Goal: Information Seeking & Learning: Understand process/instructions

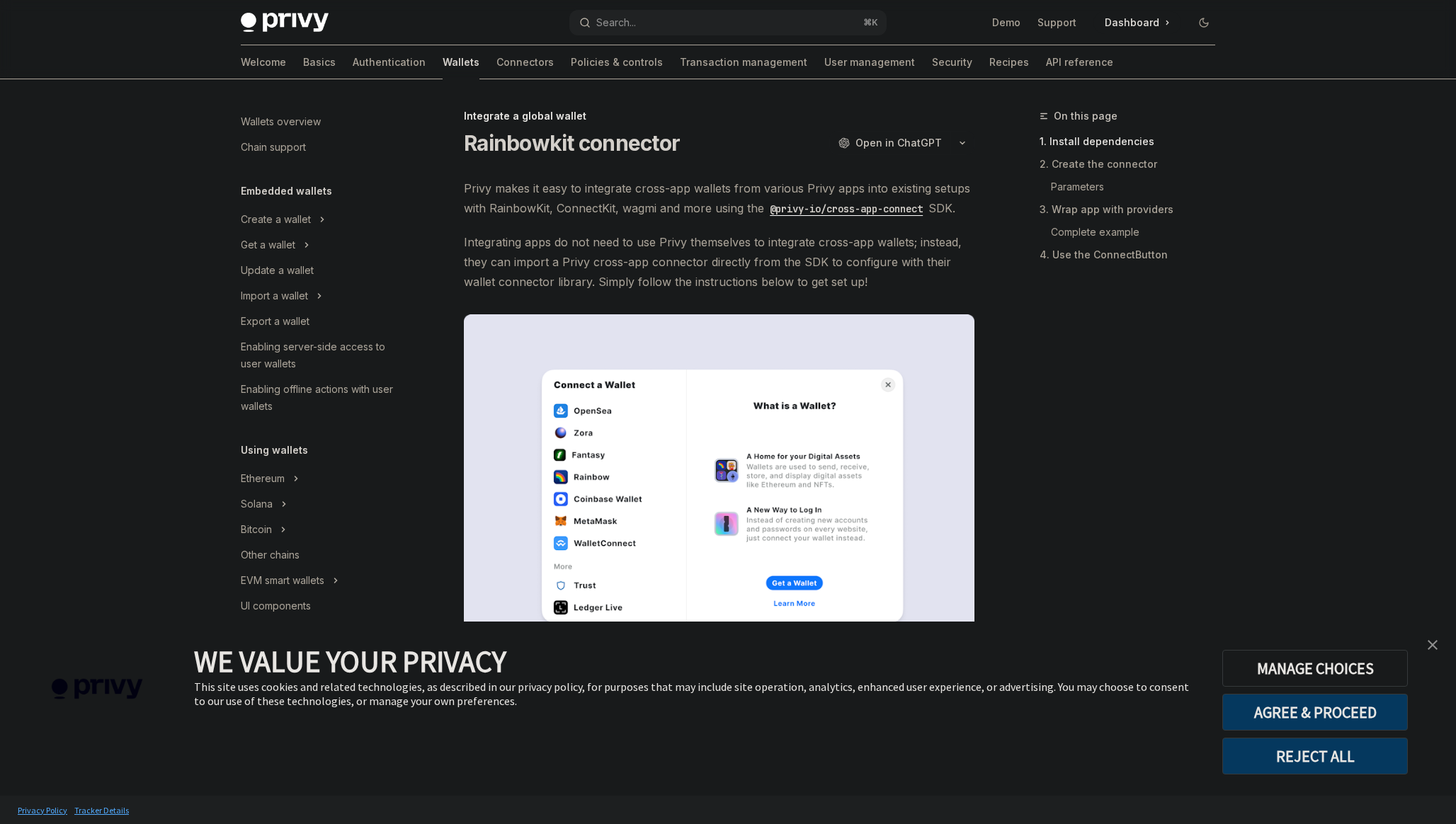
scroll to position [571, 0]
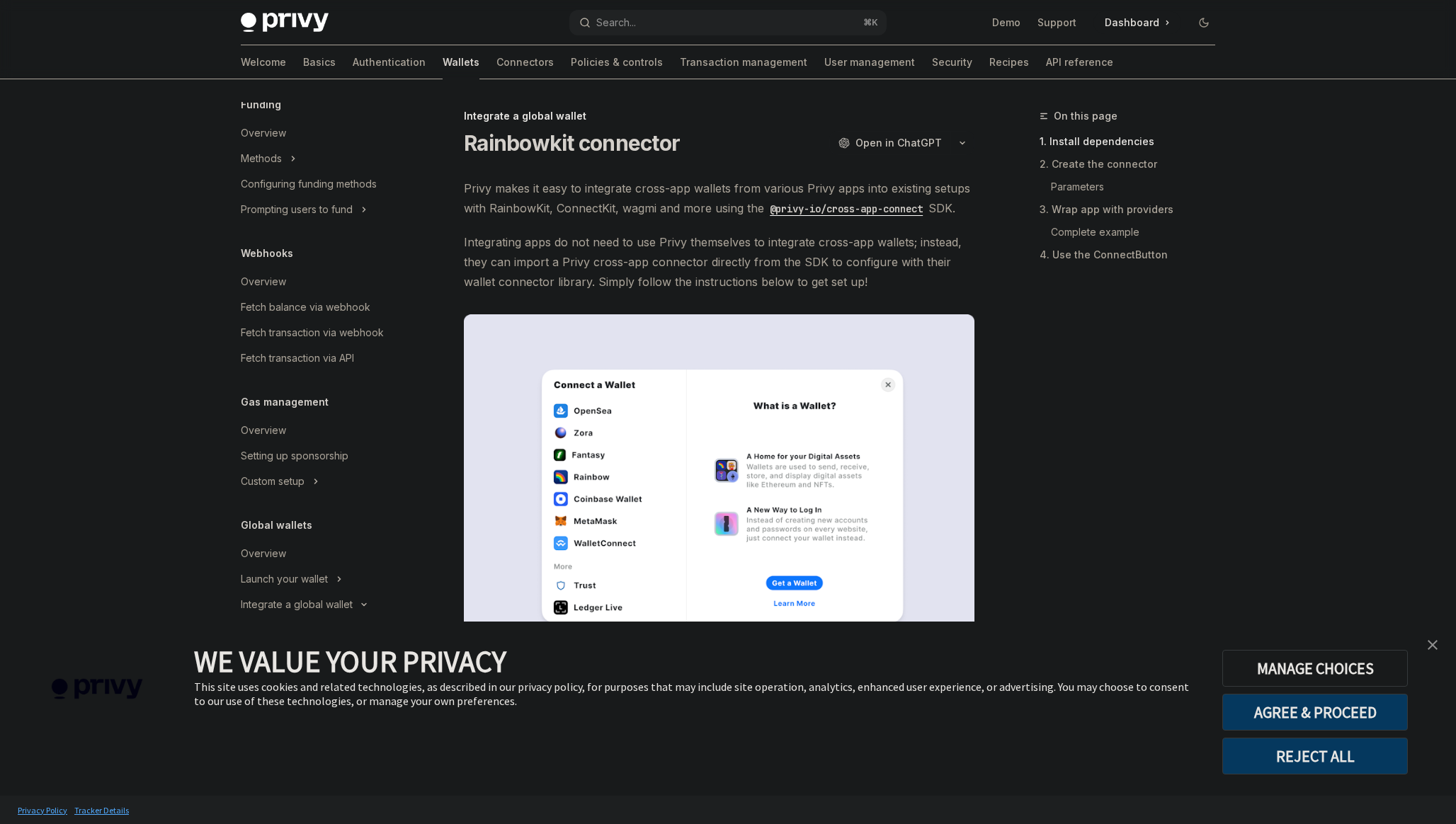
click at [1431, 640] on img "close banner" at bounding box center [1432, 645] width 10 height 10
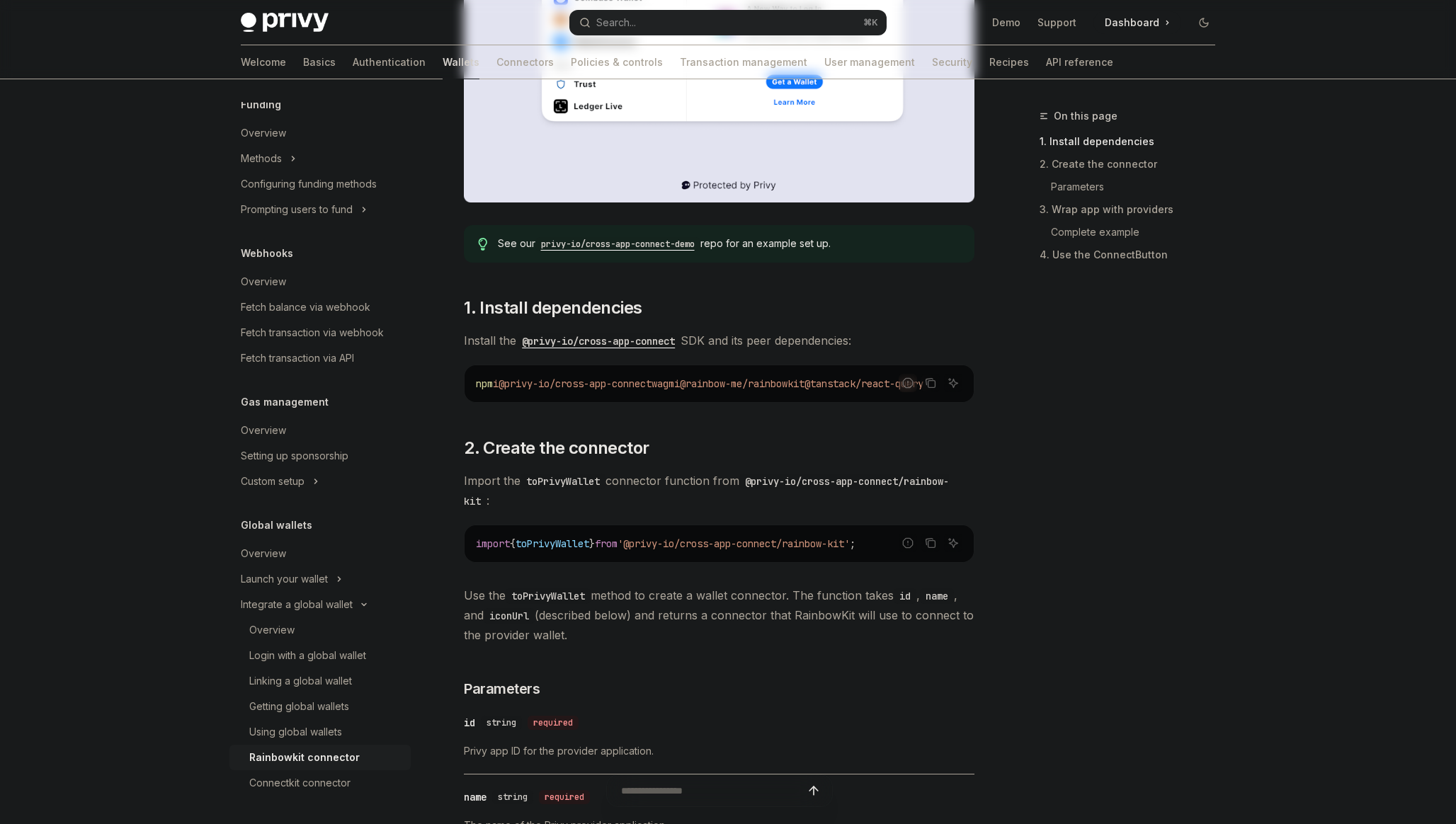
scroll to position [557, 0]
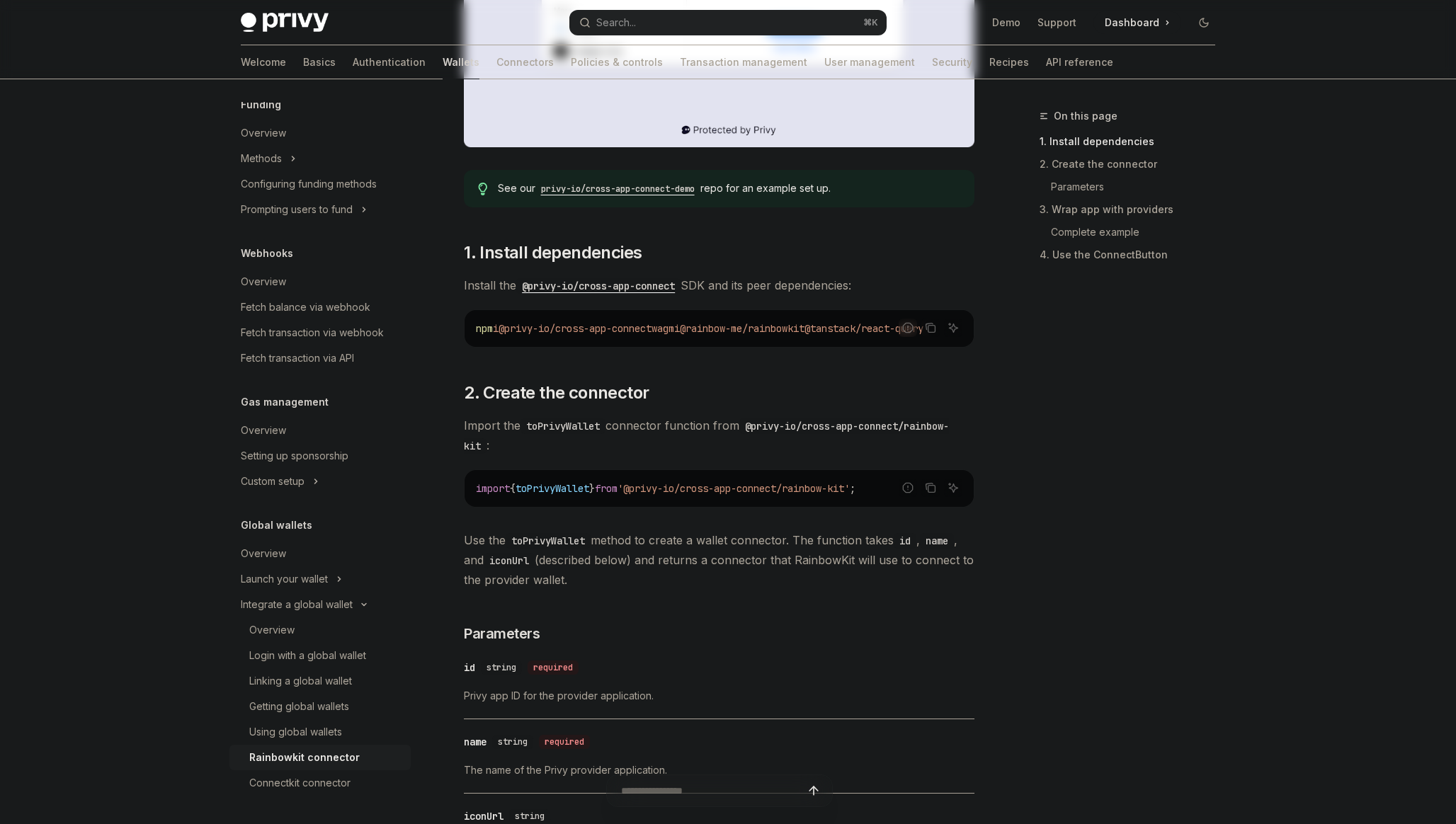
click at [553, 495] on span "toPrivyWallet" at bounding box center [552, 489] width 74 height 13
copy span "toPrivyWallet"
click at [826, 495] on span "'@privy-io/cross-app-connect/rainbow-kit'" at bounding box center [733, 489] width 232 height 13
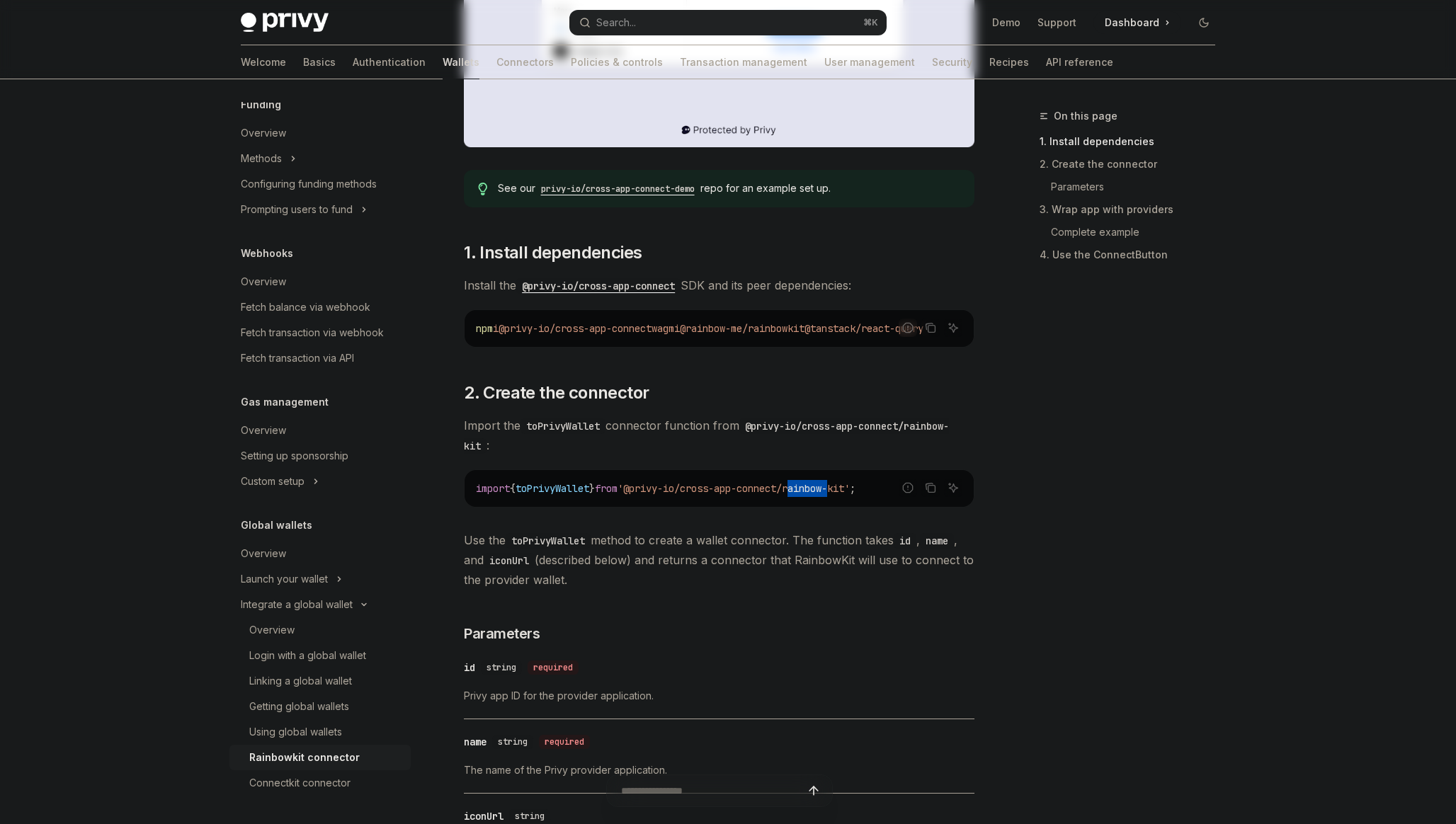
click at [850, 491] on span "'@privy-io/cross-app-connect/rainbow-kit'" at bounding box center [733, 489] width 232 height 13
copy span "rainbow-kit'"
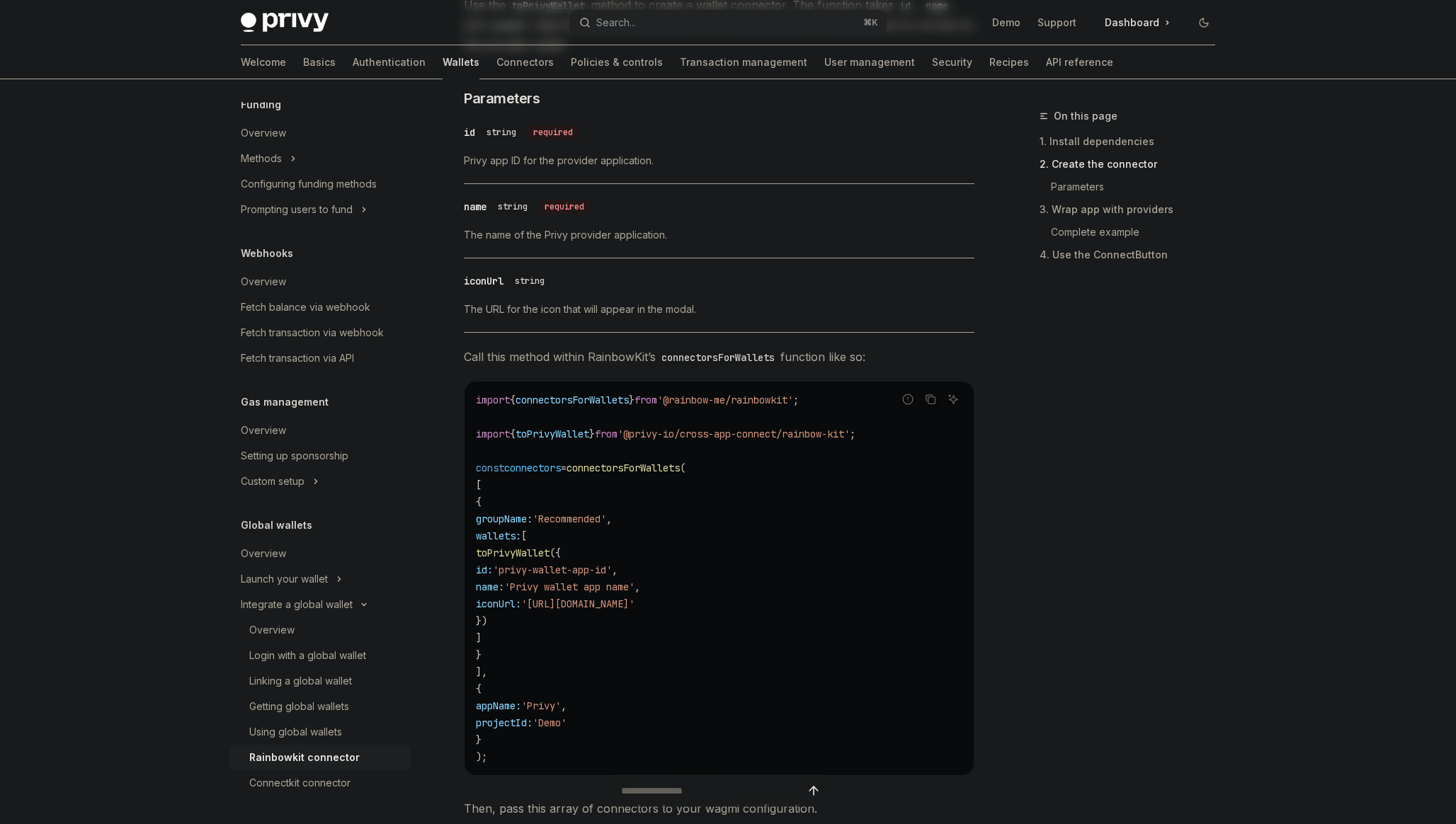
scroll to position [1219, 0]
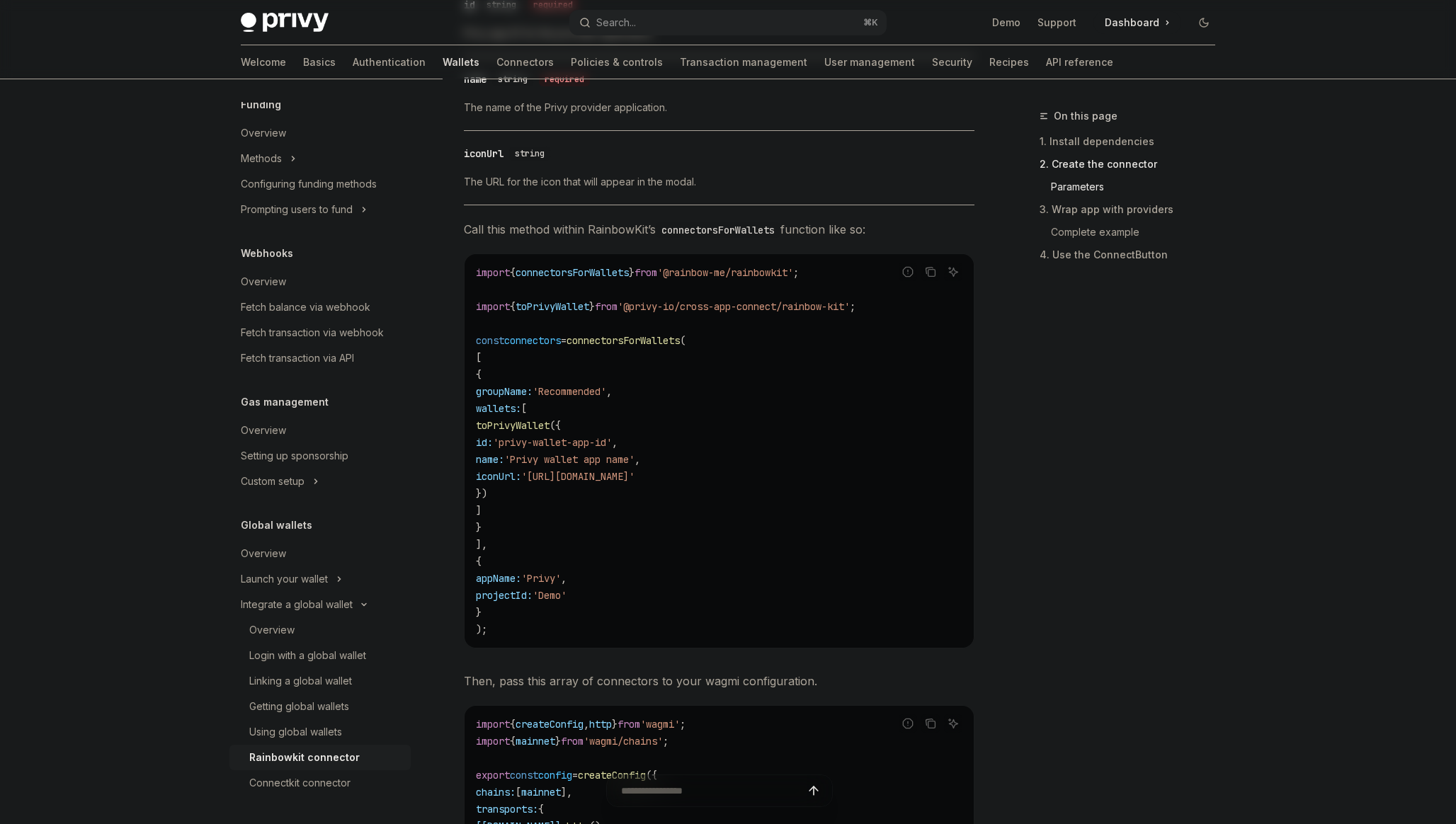
click at [793, 277] on span "'@rainbow-me/rainbowkit'" at bounding box center [725, 273] width 136 height 13
copy span "rainbowkit"
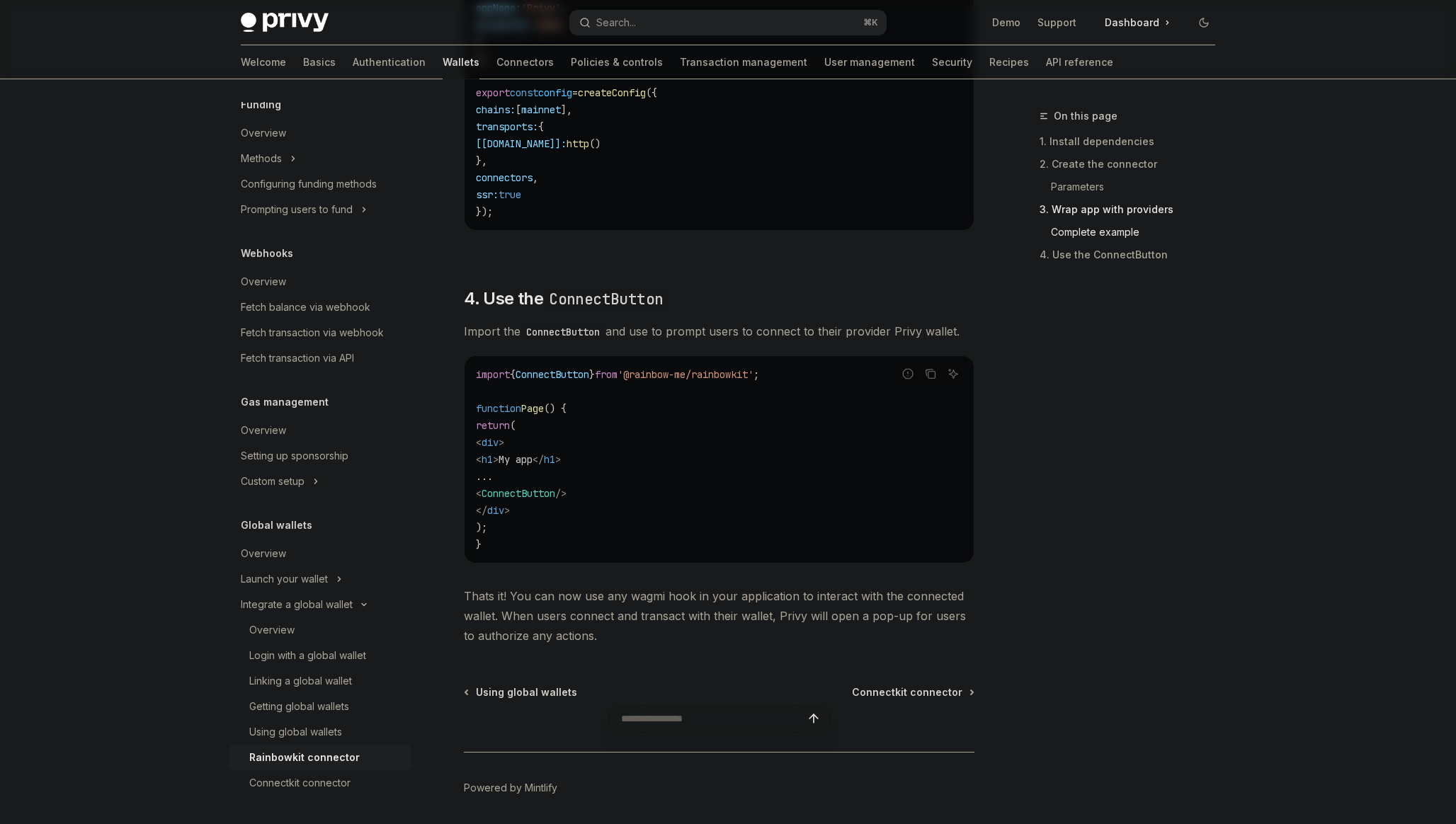
scroll to position [3280, 0]
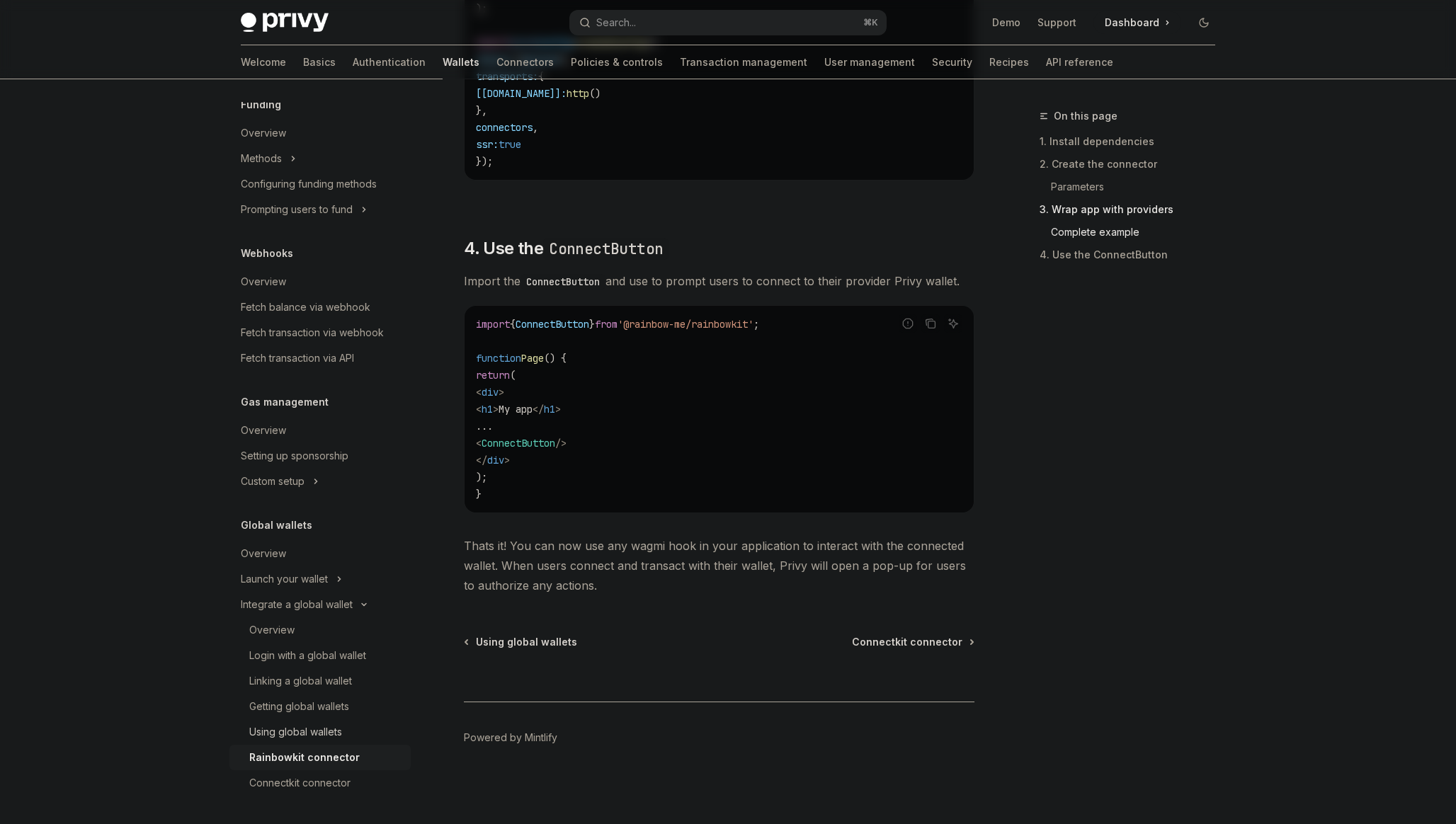
click at [333, 725] on div "Using global wallets" at bounding box center [296, 733] width 93 height 17
type textarea "*"
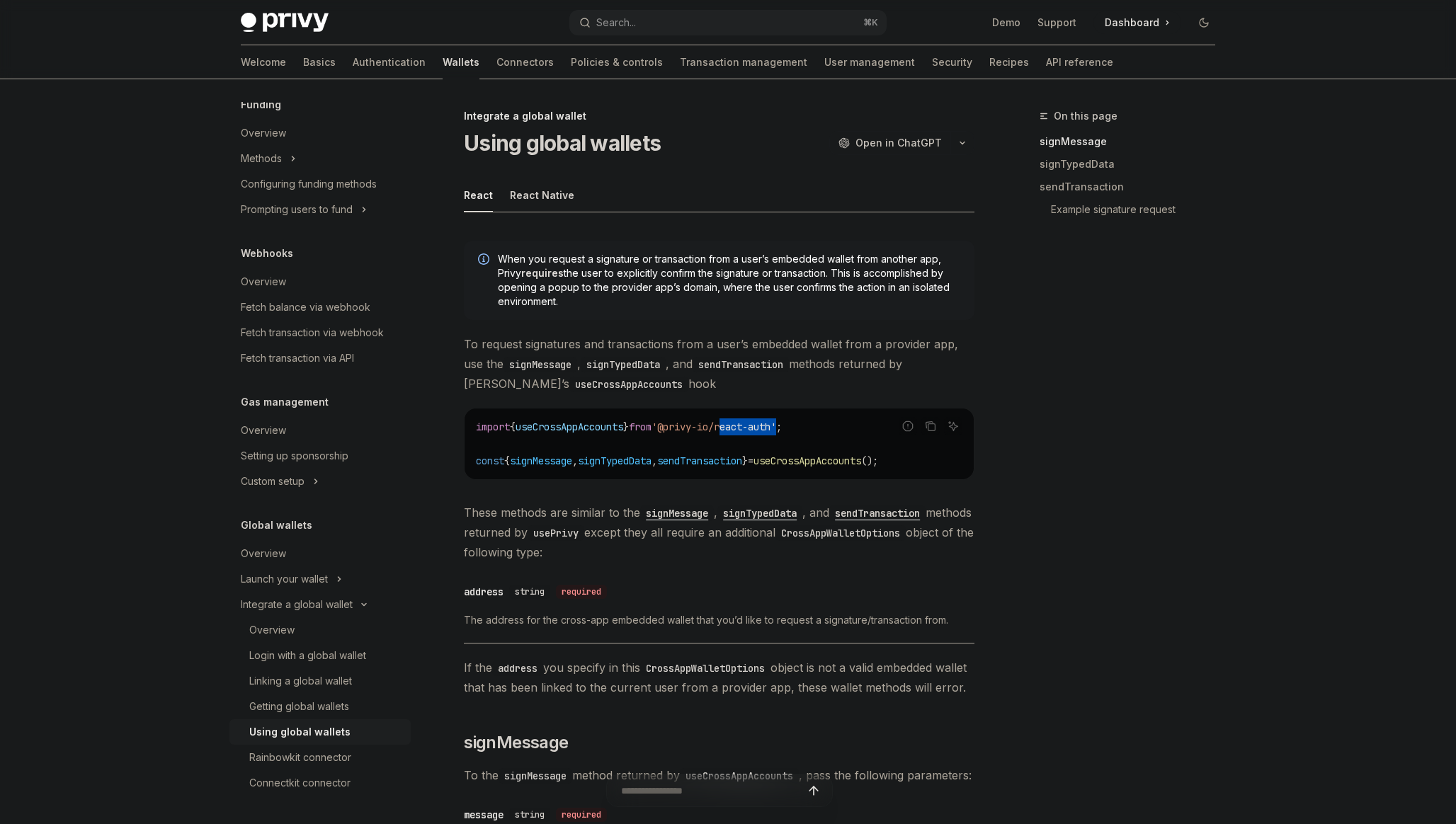
drag, startPoint x: 746, startPoint y: 425, endPoint x: 803, endPoint y: 427, distance: 57.0
click at [776, 427] on span "'@privy-io/react-auth'" at bounding box center [713, 427] width 124 height 13
copy span "react-auth"
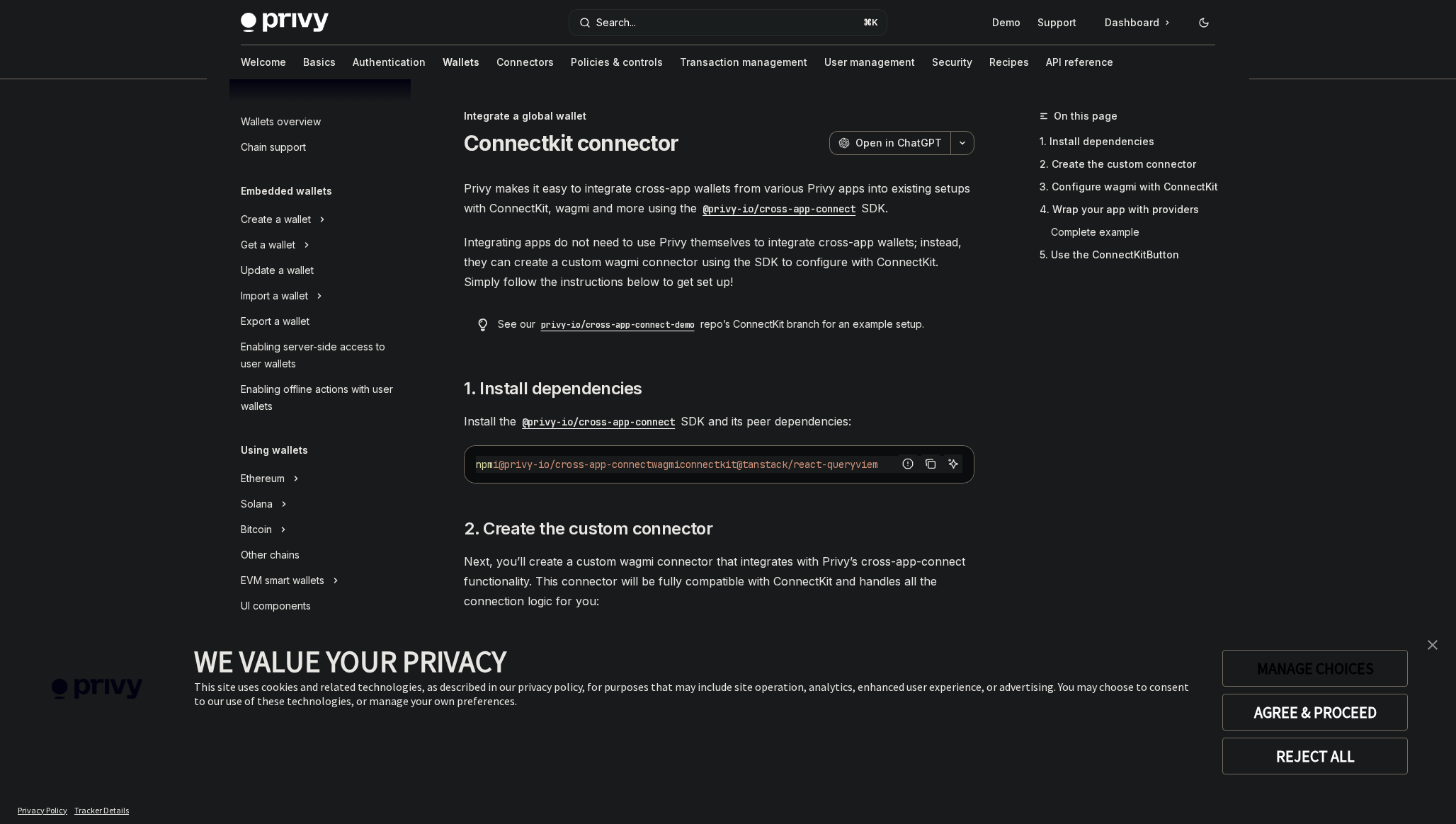
type textarea "*"
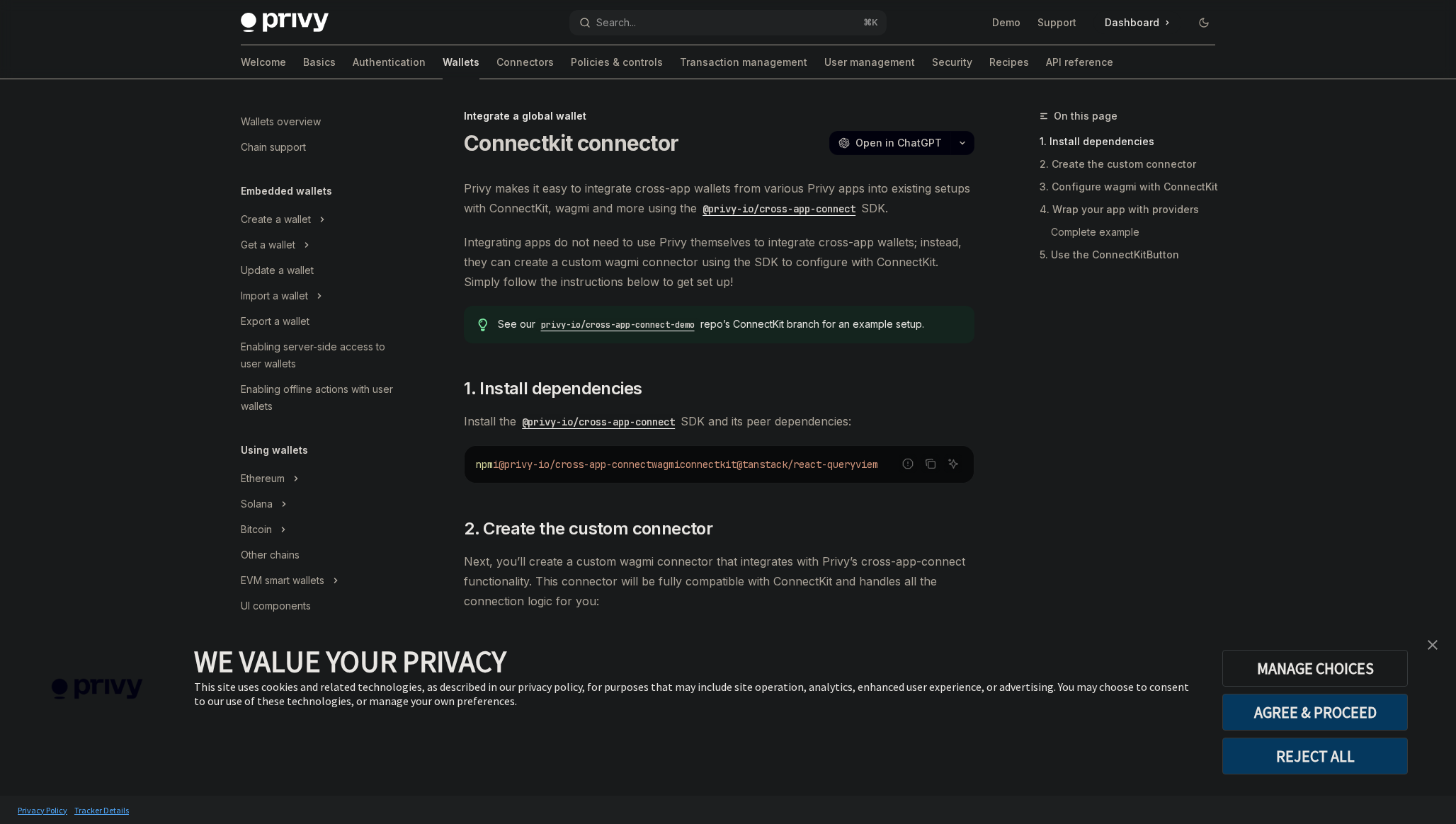
scroll to position [571, 0]
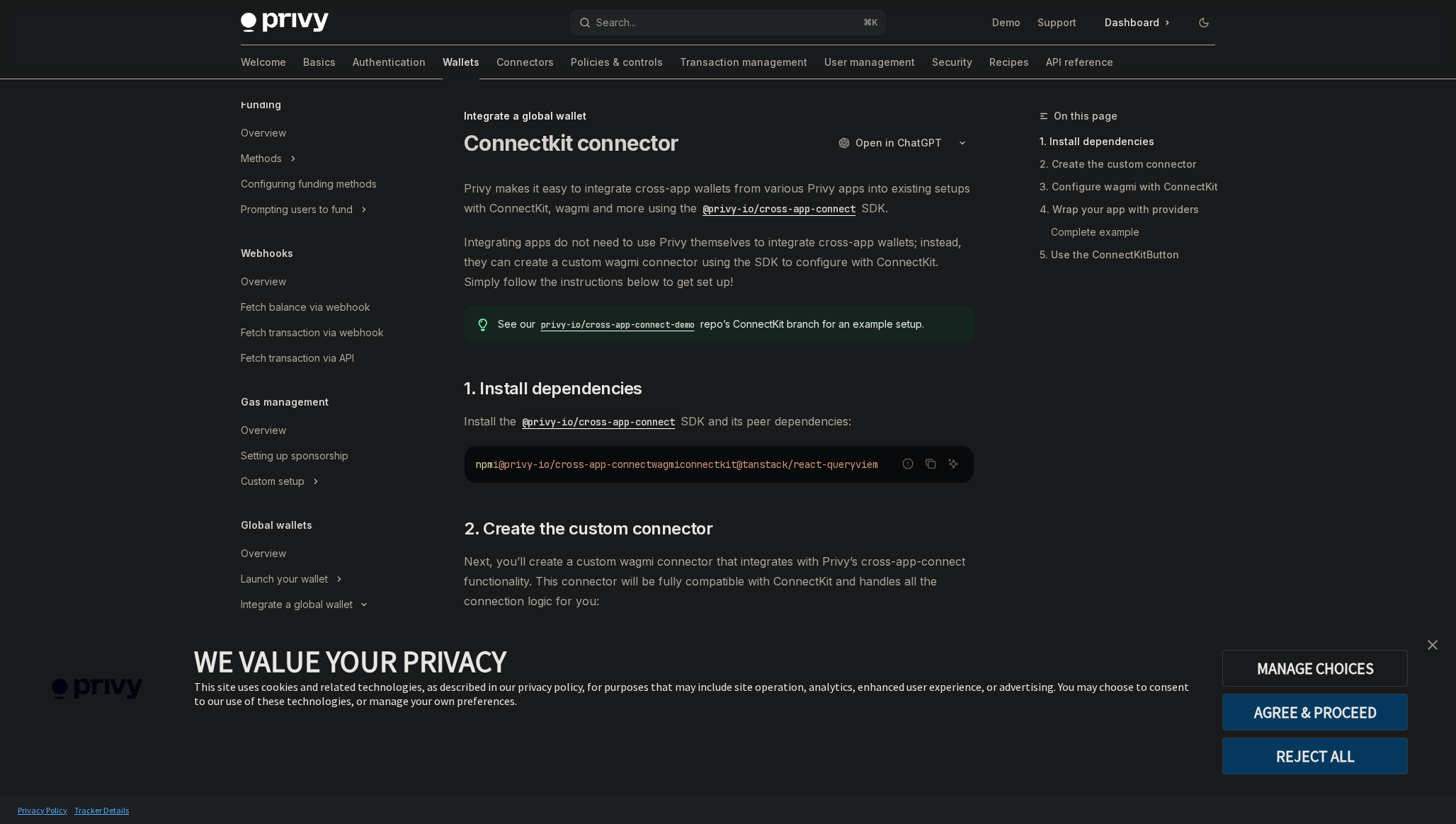
click at [736, 465] on span "connectkit" at bounding box center [708, 465] width 56 height 13
copy span "connectkit"
click at [808, 468] on span "@tanstack/react-query" at bounding box center [796, 465] width 119 height 13
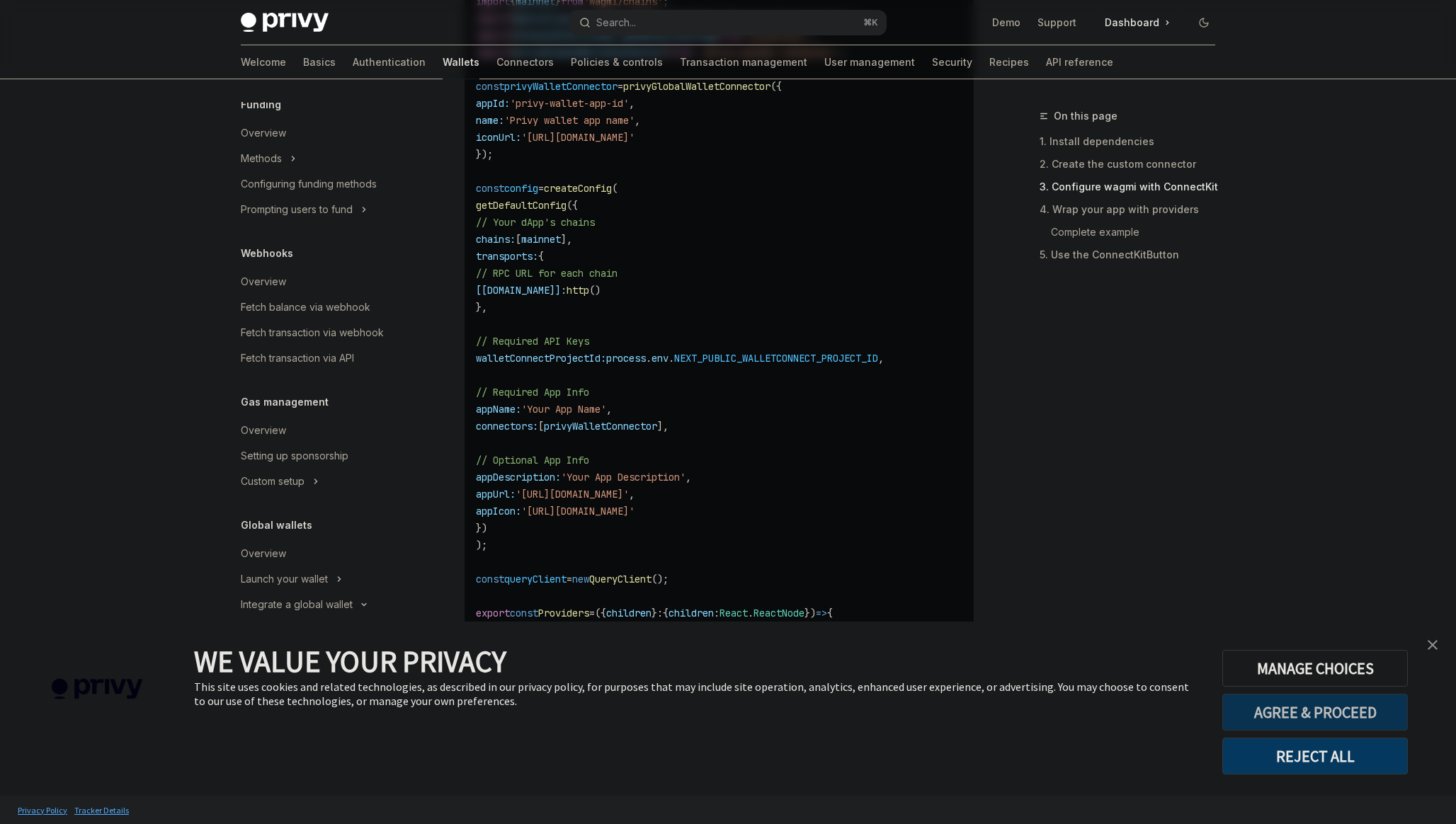
click at [1367, 725] on button "AGREE & PROCEED" at bounding box center [1315, 713] width 186 height 37
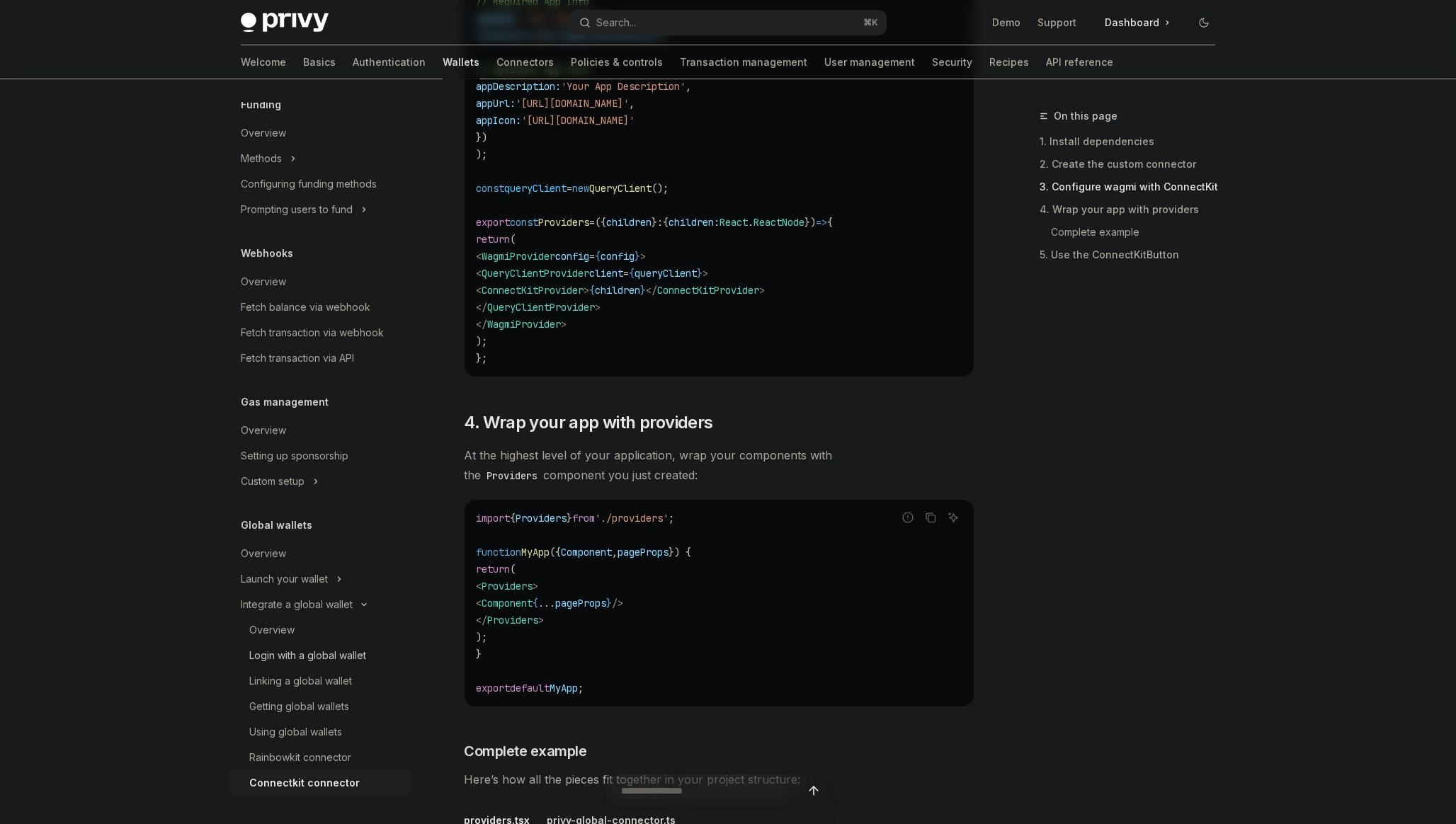
scroll to position [1559, 0]
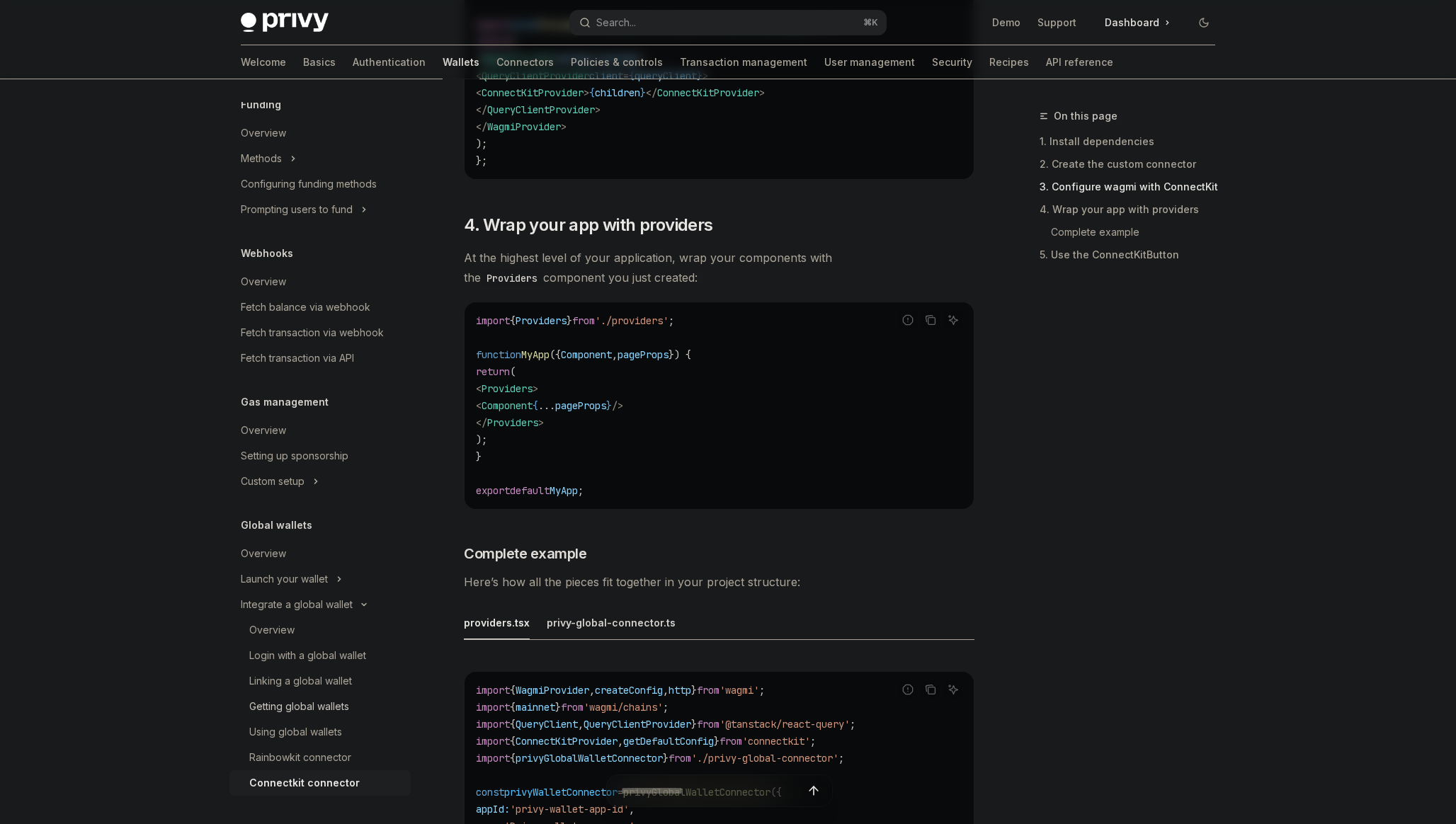
click at [323, 703] on div "Getting global wallets" at bounding box center [299, 707] width 100 height 17
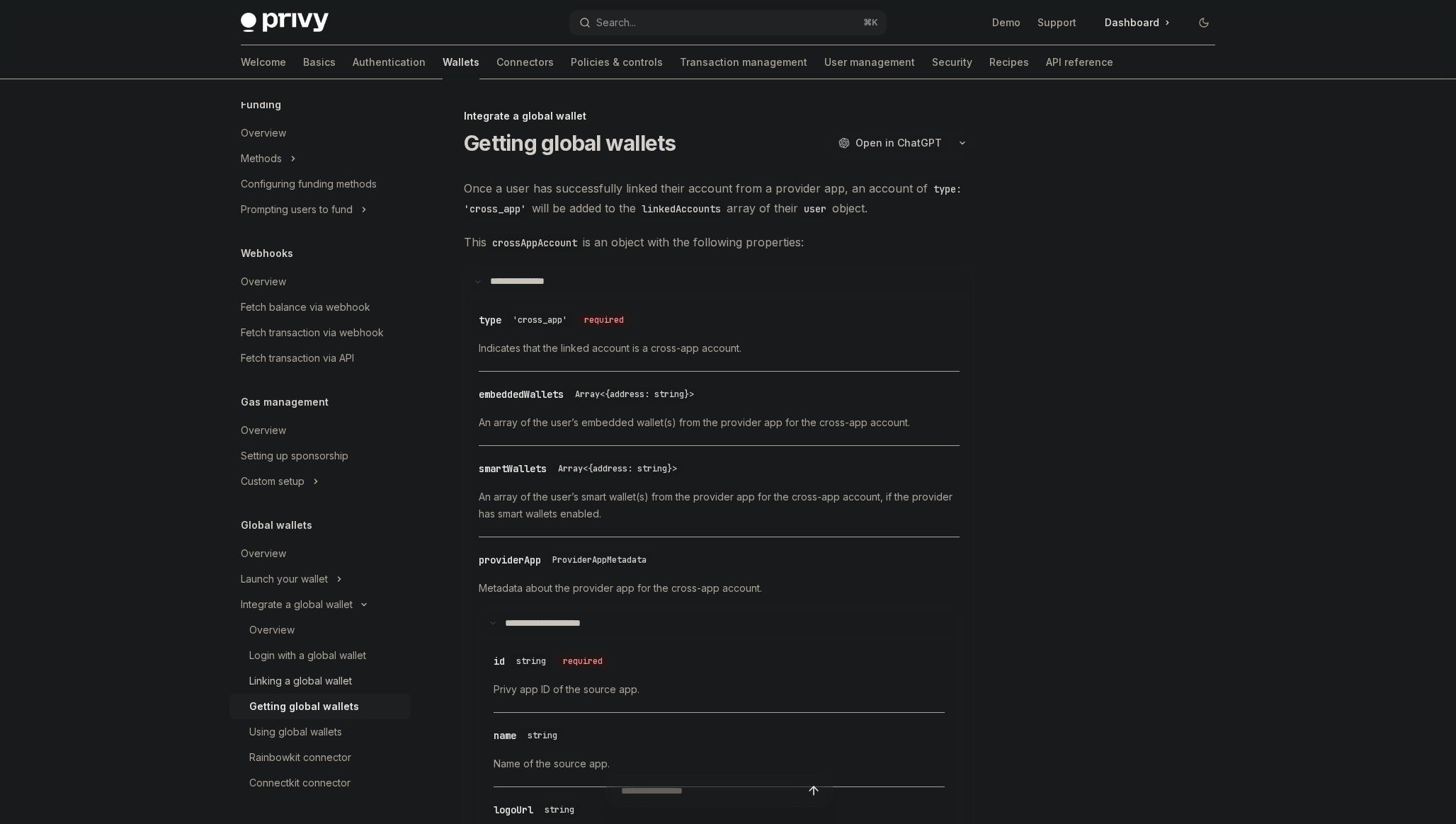
click at [338, 682] on div "Linking a global wallet" at bounding box center [301, 681] width 103 height 17
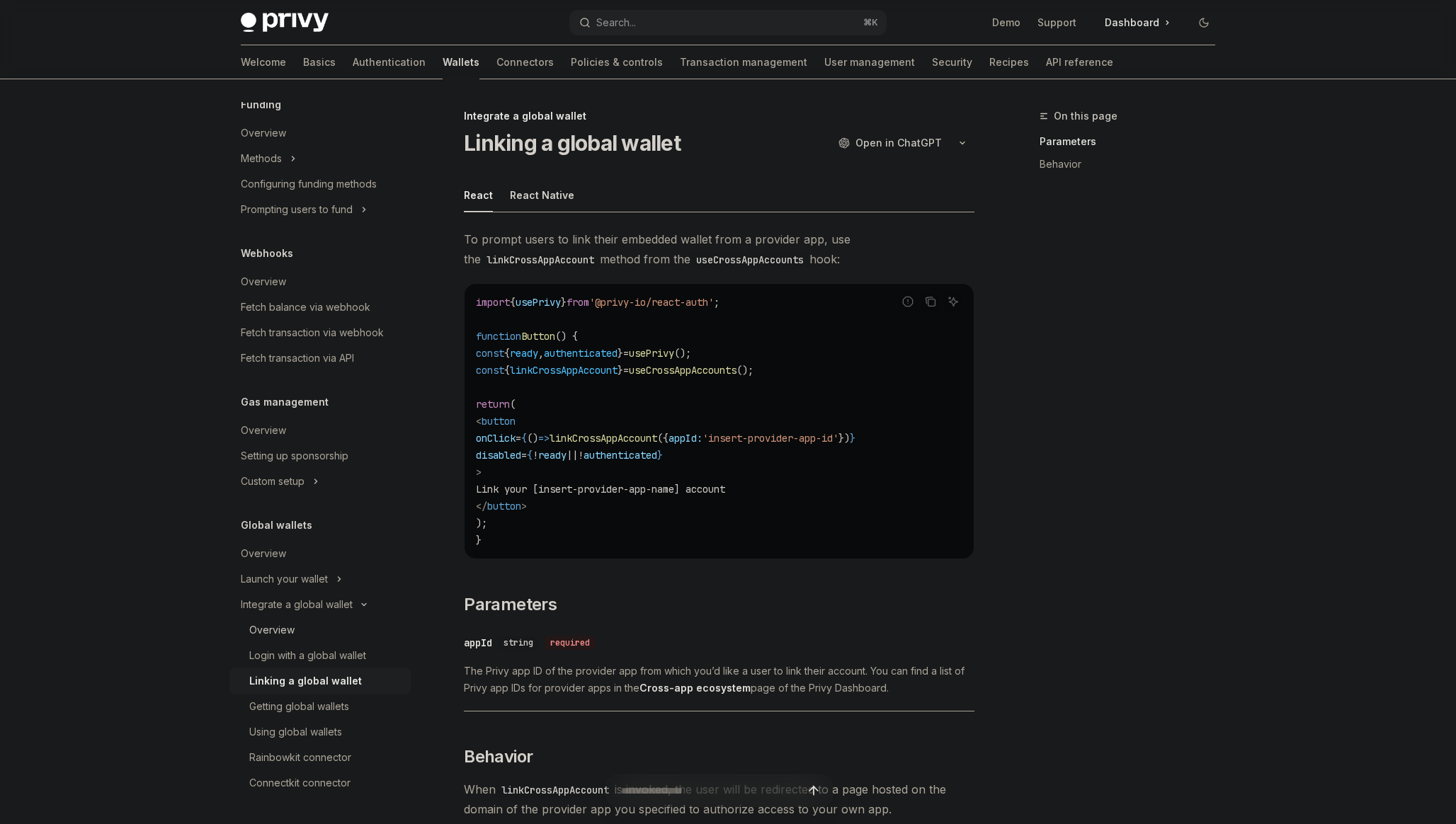
click at [312, 632] on div "Overview" at bounding box center [326, 630] width 153 height 17
type textarea "*"
